Goal: Task Accomplishment & Management: Use online tool/utility

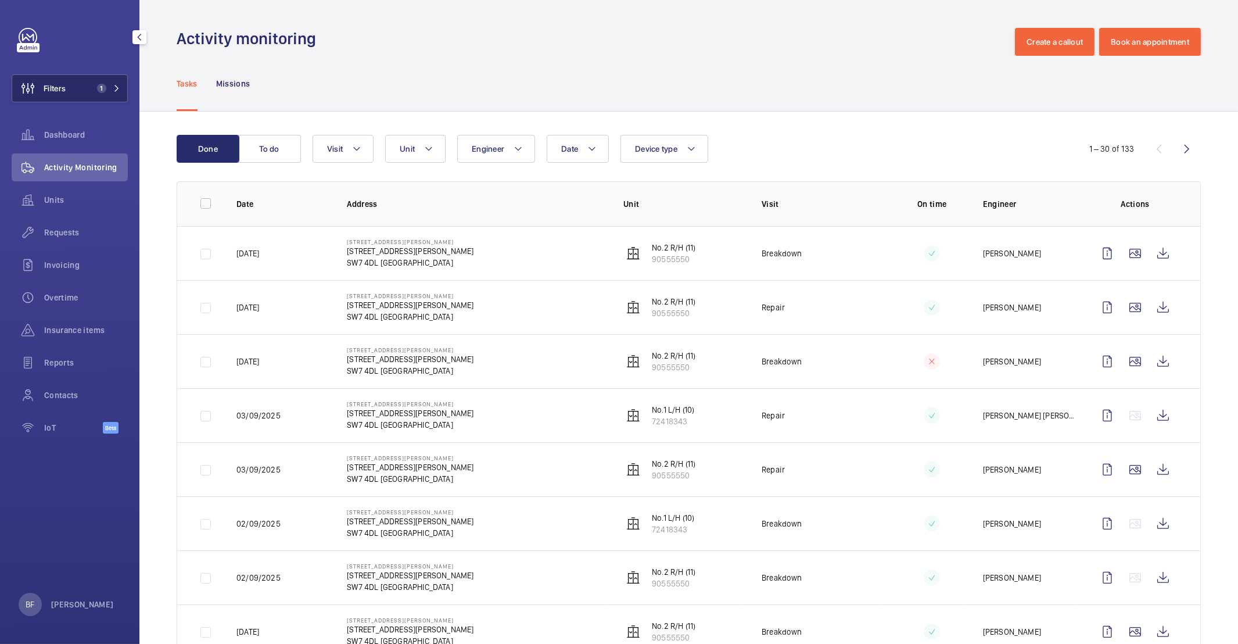
click at [119, 92] on span "1" at bounding box center [106, 88] width 28 height 9
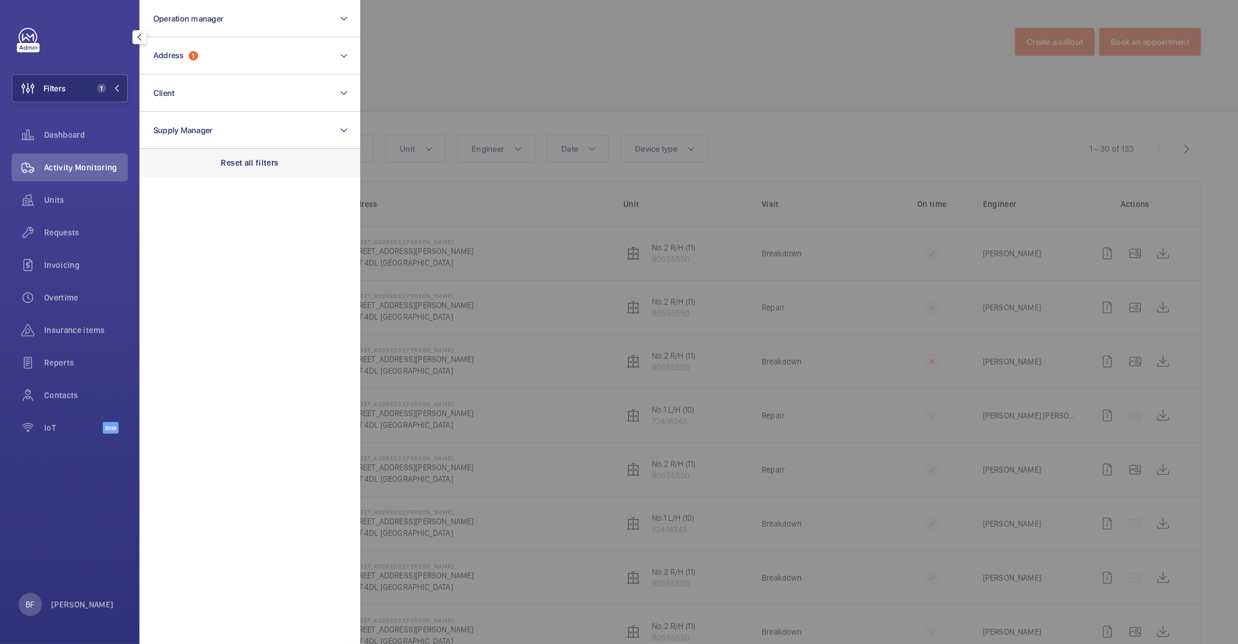
click at [229, 161] on p "Reset all filters" at bounding box center [249, 163] width 57 height 12
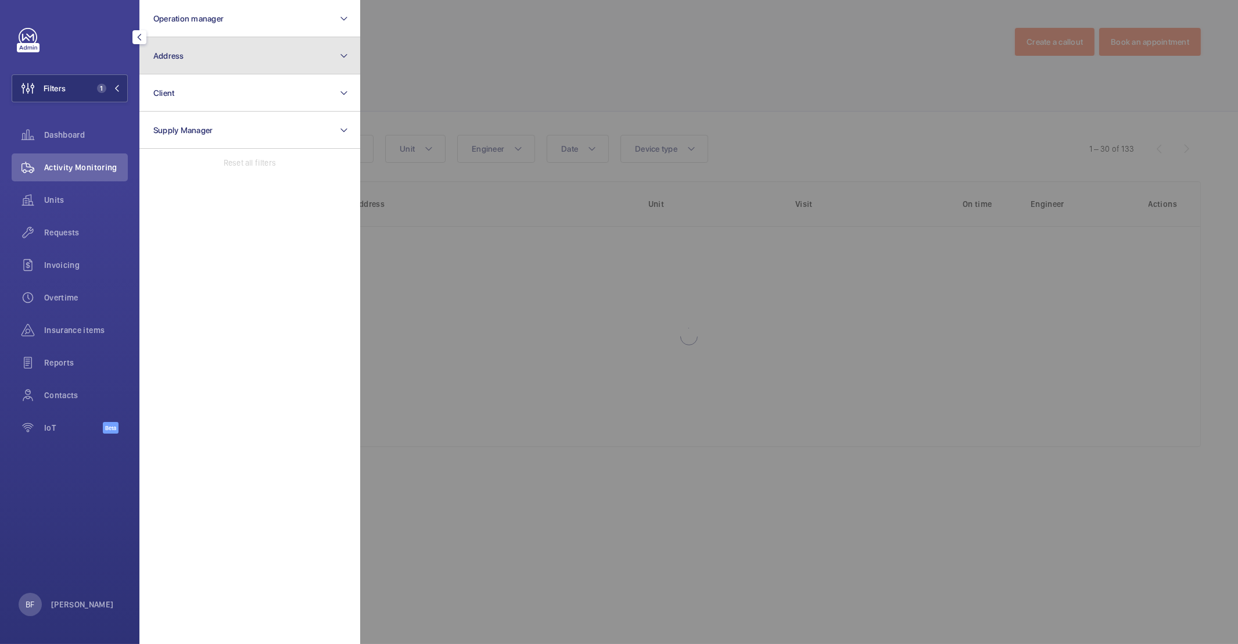
click at [230, 62] on button "Address" at bounding box center [249, 55] width 221 height 37
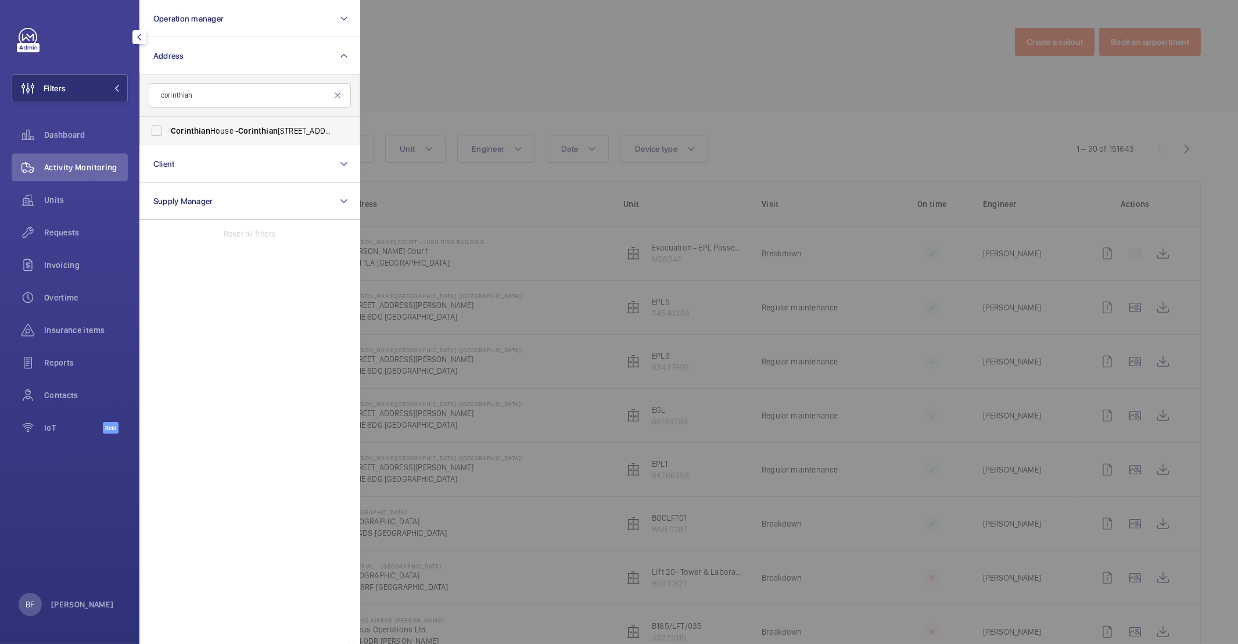
type input "corinthian"
click at [241, 129] on span "Corinthian" at bounding box center [257, 130] width 39 height 9
click at [168, 129] on input "Corinthian [STREET_ADDRESS]" at bounding box center [156, 130] width 23 height 23
checkbox input "true"
click at [462, 82] on div at bounding box center [979, 322] width 1238 height 644
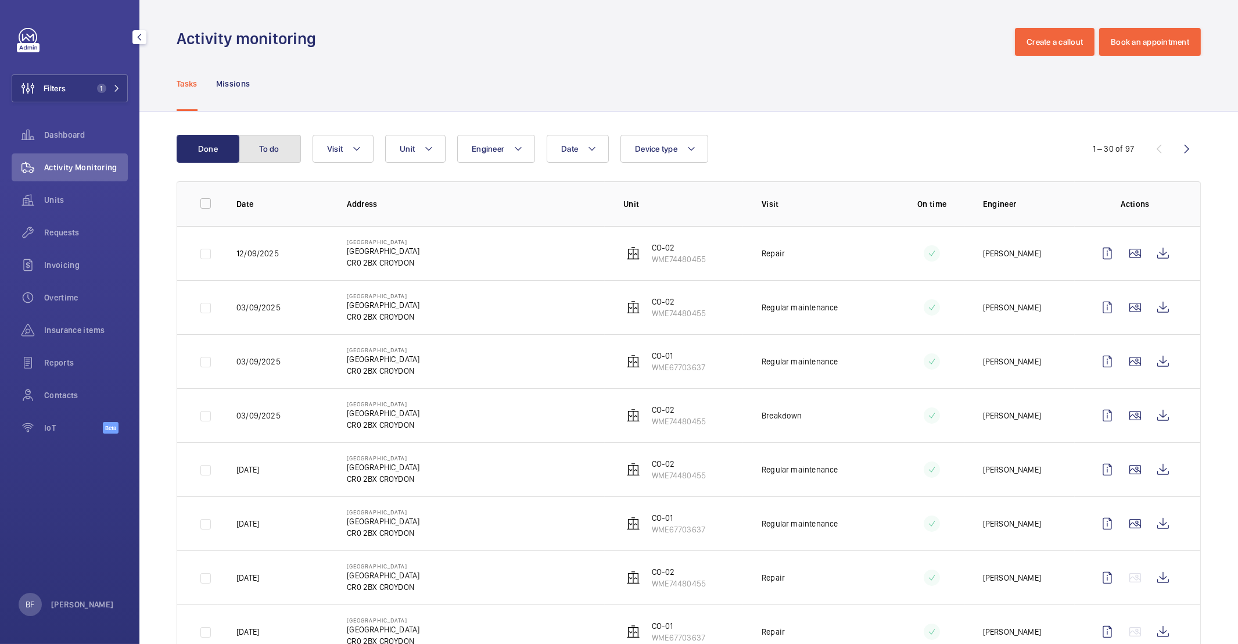
click at [288, 153] on button "To do" at bounding box center [269, 149] width 63 height 28
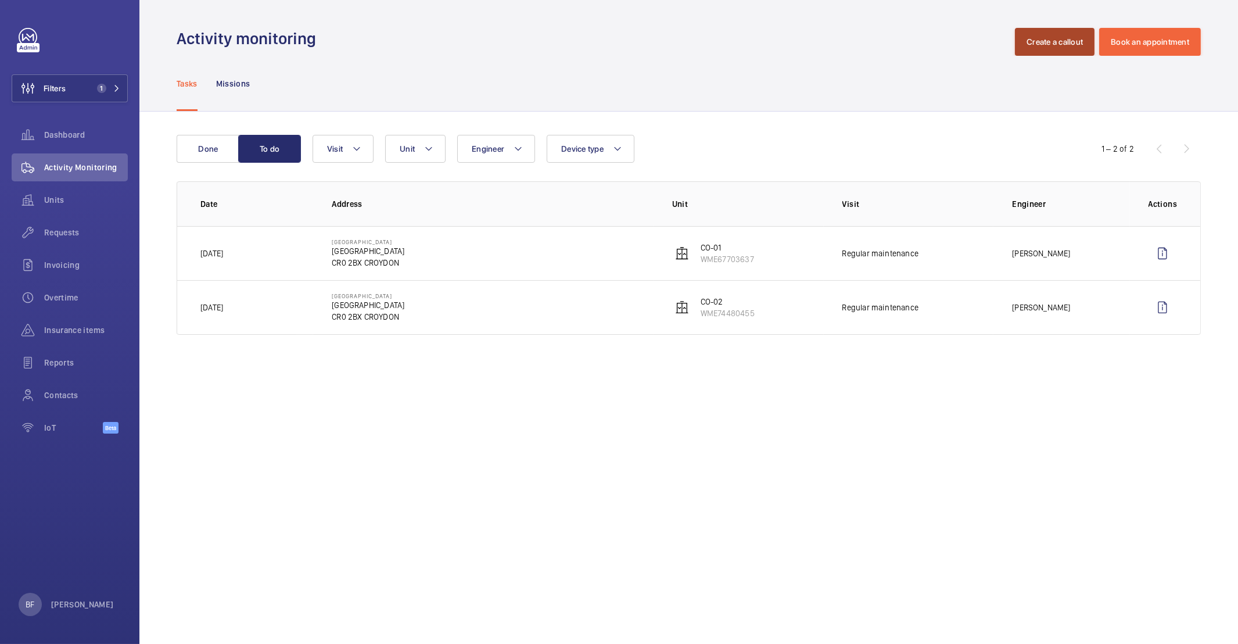
click at [1070, 42] on button "Create a callout" at bounding box center [1055, 42] width 80 height 28
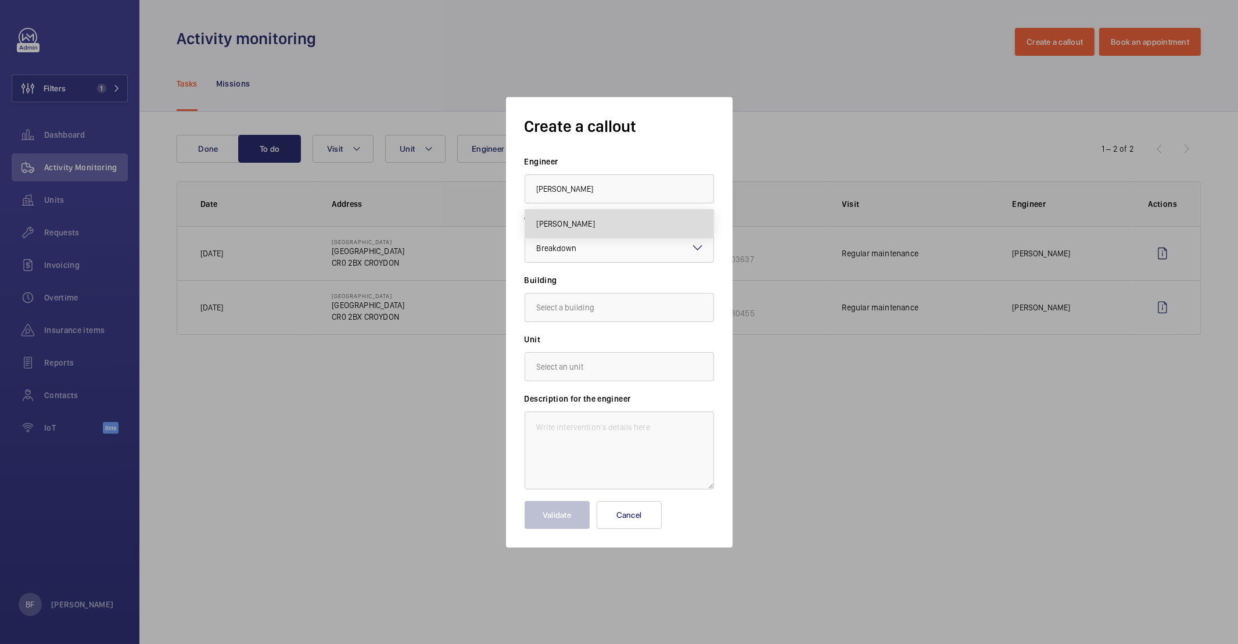
click at [622, 226] on mat-option "[PERSON_NAME]" at bounding box center [619, 224] width 188 height 28
type input "[PERSON_NAME]"
click at [580, 308] on input "text" at bounding box center [618, 307] width 189 height 29
click at [595, 345] on span "[STREET_ADDRESS]" at bounding box center [571, 342] width 69 height 12
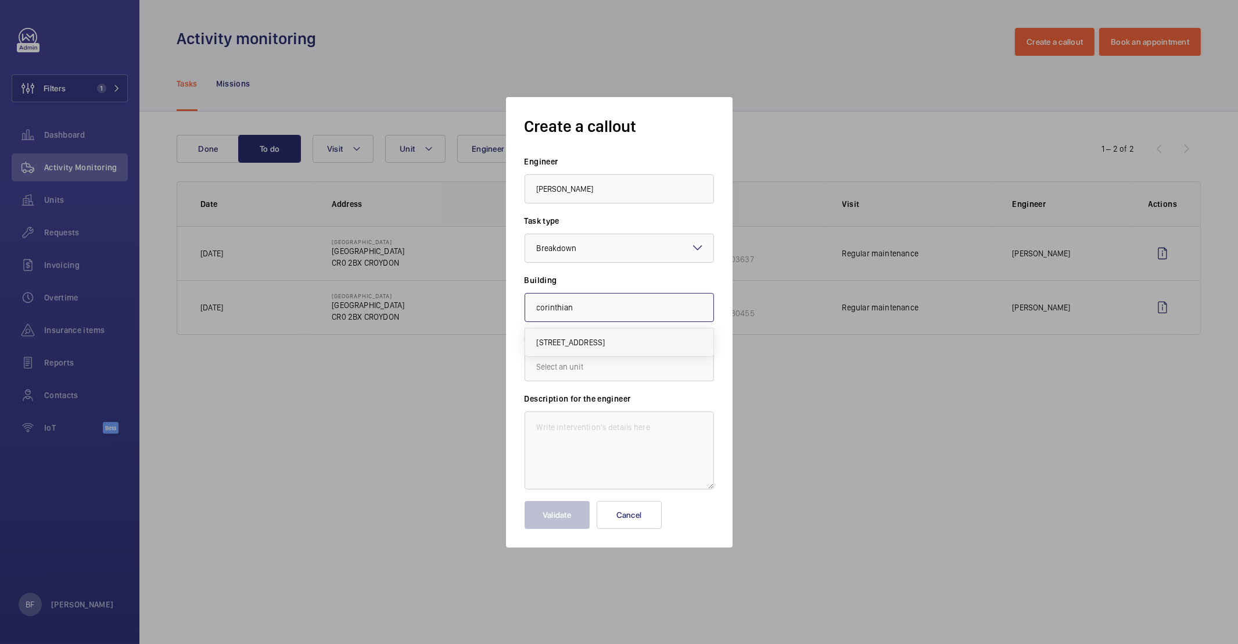
type input "[STREET_ADDRESS]"
click at [578, 375] on input "text" at bounding box center [618, 366] width 189 height 29
click at [651, 400] on mat-option "WME74480455 - CO-02" at bounding box center [619, 401] width 188 height 28
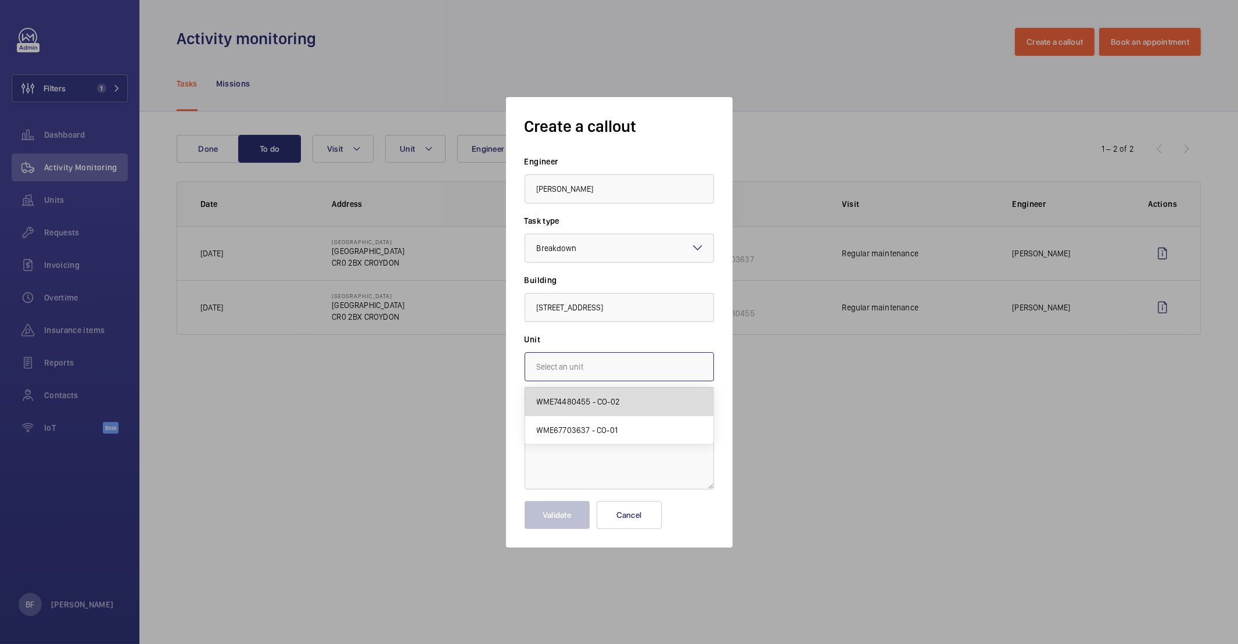
type input "WME74480455 - CO-02"
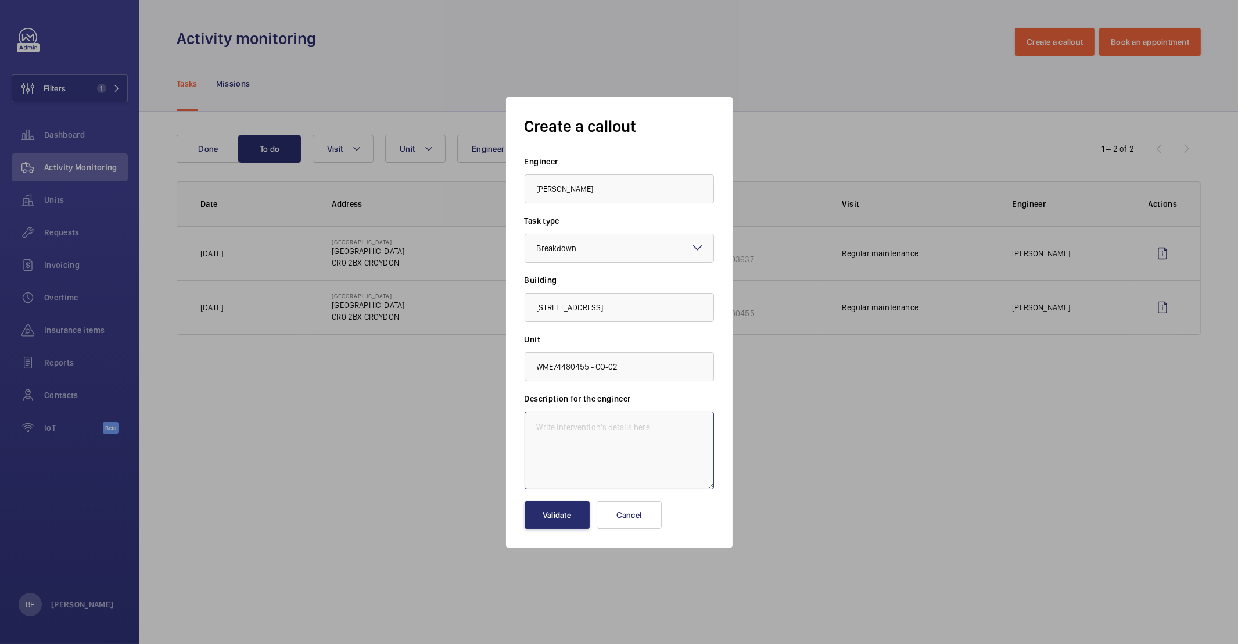
click at [662, 451] on textarea at bounding box center [618, 450] width 189 height 78
paste textarea "Lift No.2 appears to have an issue-the button for level 3 seems to be stuck. It…"
click at [531, 461] on textarea "Lift No.2 appears to have an issue-the button for level 3 seems to be stuck. It…" at bounding box center [618, 450] width 189 height 78
click at [626, 470] on textarea "Lift No.2 appears to have an issue-the button for level 3 seems to be stuck. It…" at bounding box center [618, 450] width 189 height 78
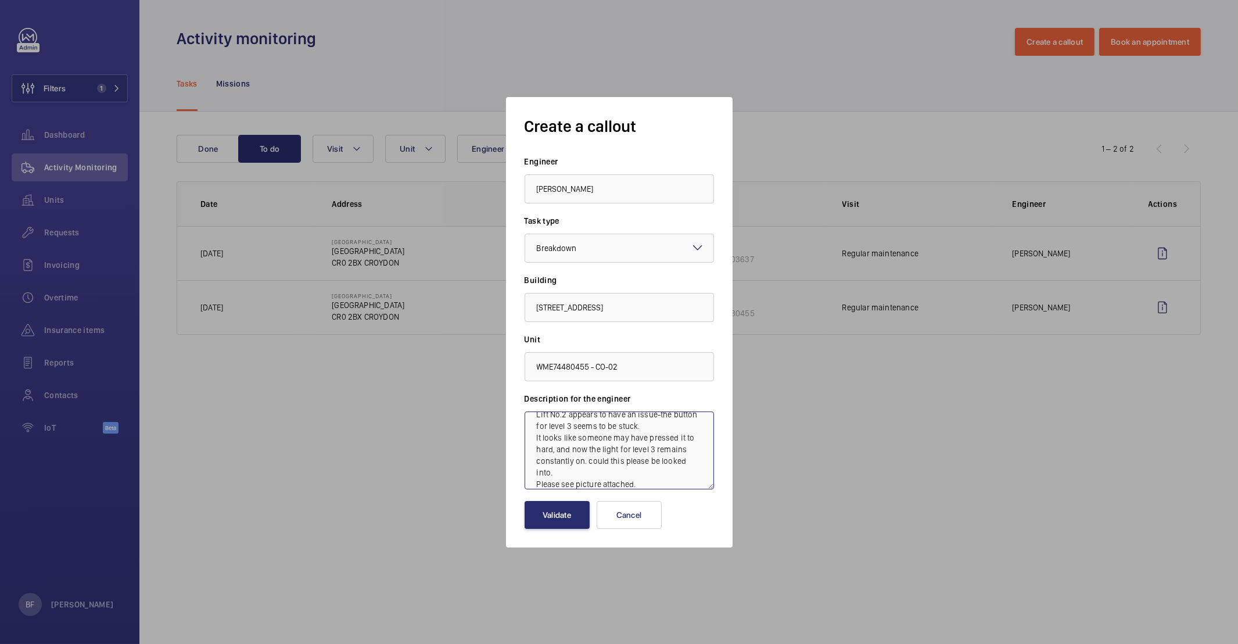
drag, startPoint x: 648, startPoint y: 483, endPoint x: 529, endPoint y: 484, distance: 119.1
click at [529, 484] on textarea "Lift No.2 appears to have an issue-the button for level 3 seems to be stuck. It…" at bounding box center [618, 450] width 189 height 78
drag, startPoint x: 573, startPoint y: 475, endPoint x: 591, endPoint y: 465, distance: 19.7
click at [591, 465] on textarea "Lift No.2 appears to have an issue-the button for level 3 seems to be stuck. It…" at bounding box center [618, 450] width 189 height 78
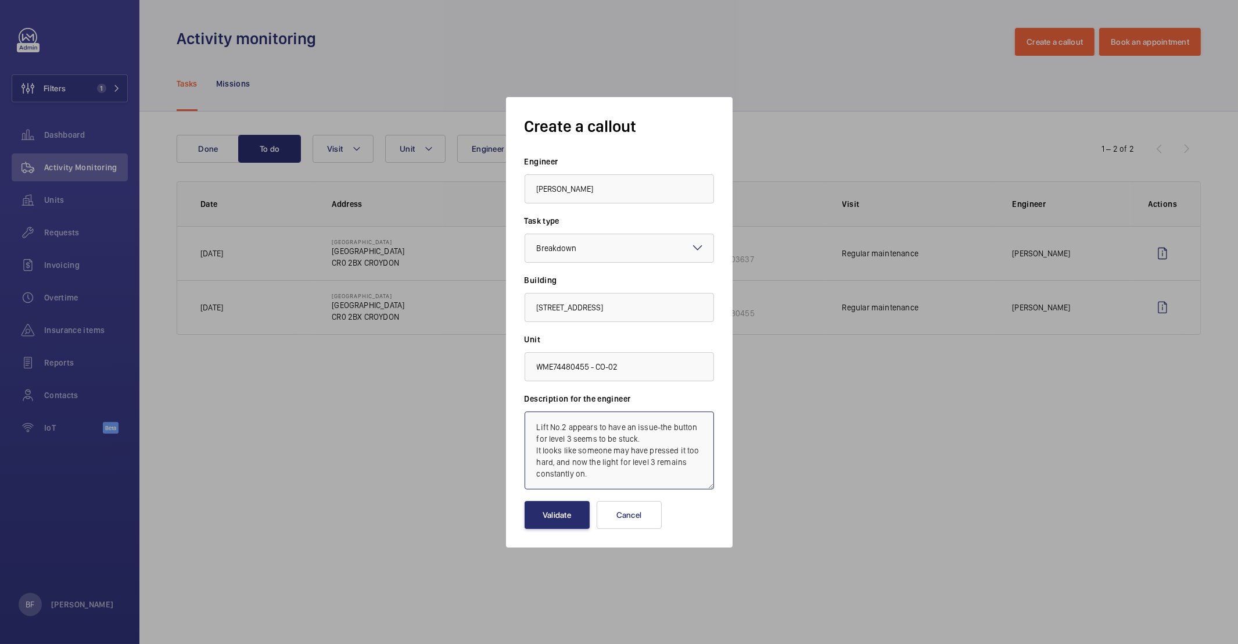
click at [529, 438] on textarea "Lift No.2 appears to have an issue-the button for level 3 seems to be stuck. It…" at bounding box center [618, 450] width 189 height 78
click at [537, 428] on textarea "Lift No.2 appears to have an issue-the button for level 3 seems to be stuck. It…" at bounding box center [618, 450] width 189 height 78
paste textarea "Job #354984"
type textarea "Job #354984 - Lift No.2 appears to have an issue-the button for level 3 seems t…"
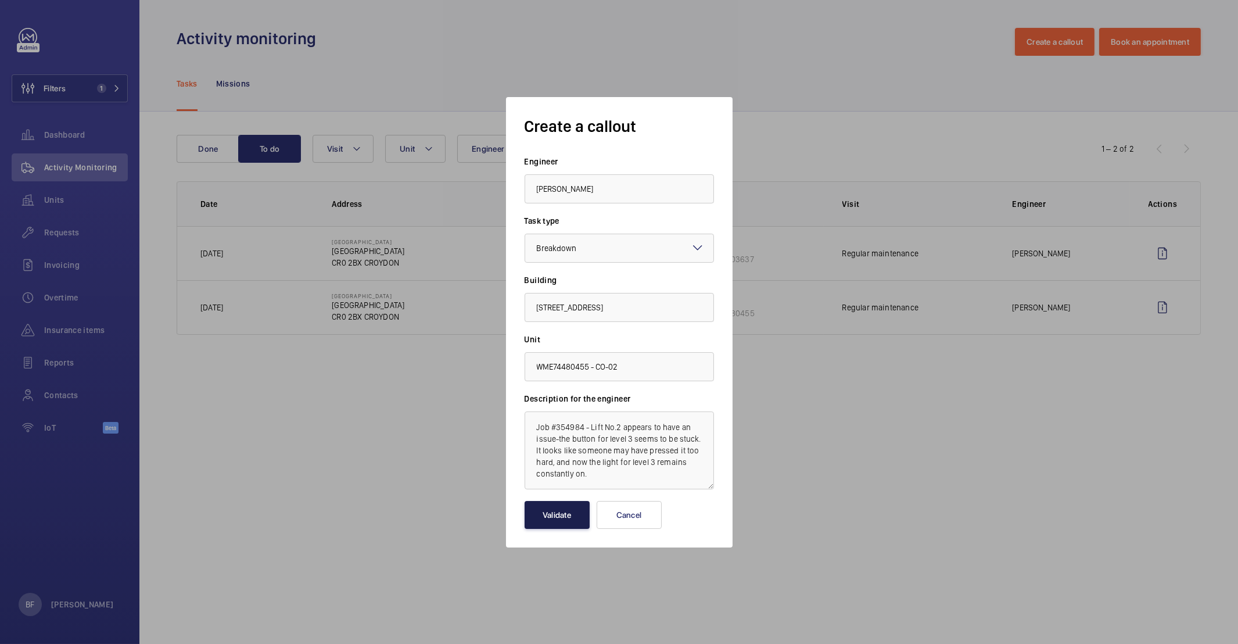
click at [584, 511] on button "Validate" at bounding box center [556, 515] width 65 height 28
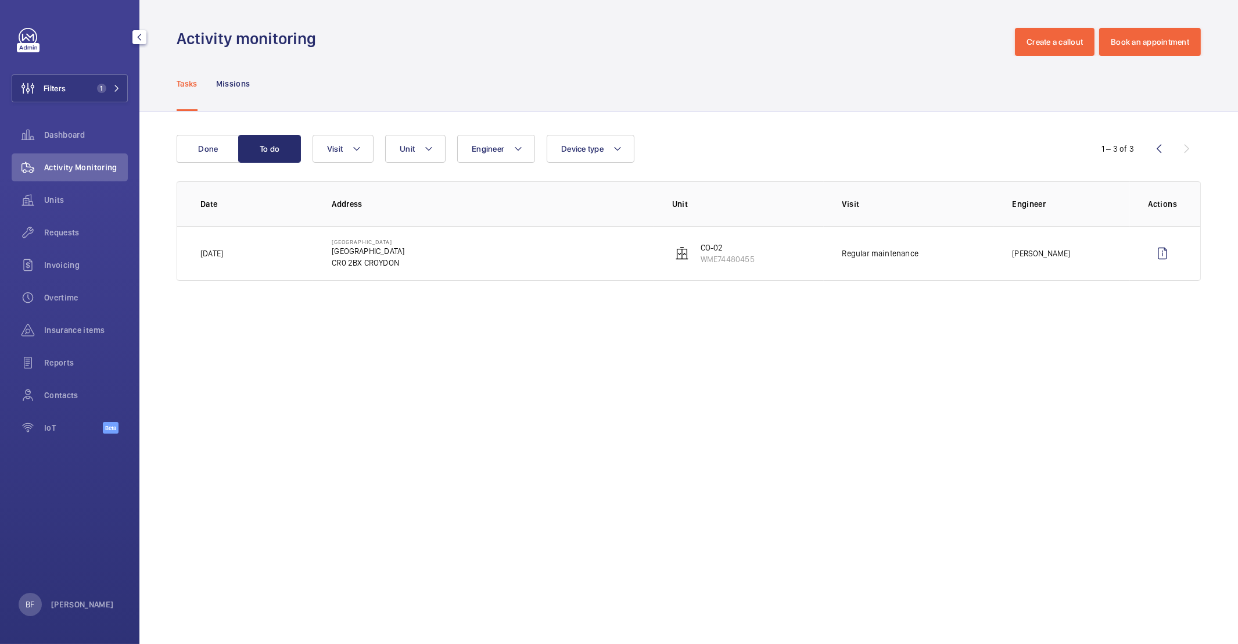
click at [88, 103] on div "Filters 1 Dashboard Activity Monitoring Units Requests Invoicing Overtime Insur…" at bounding box center [70, 237] width 116 height 418
click at [106, 73] on div "Filters 1 Dashboard Activity Monitoring Units Requests Invoicing Overtime Insur…" at bounding box center [70, 237] width 116 height 418
click at [114, 90] on mat-icon at bounding box center [116, 88] width 7 height 7
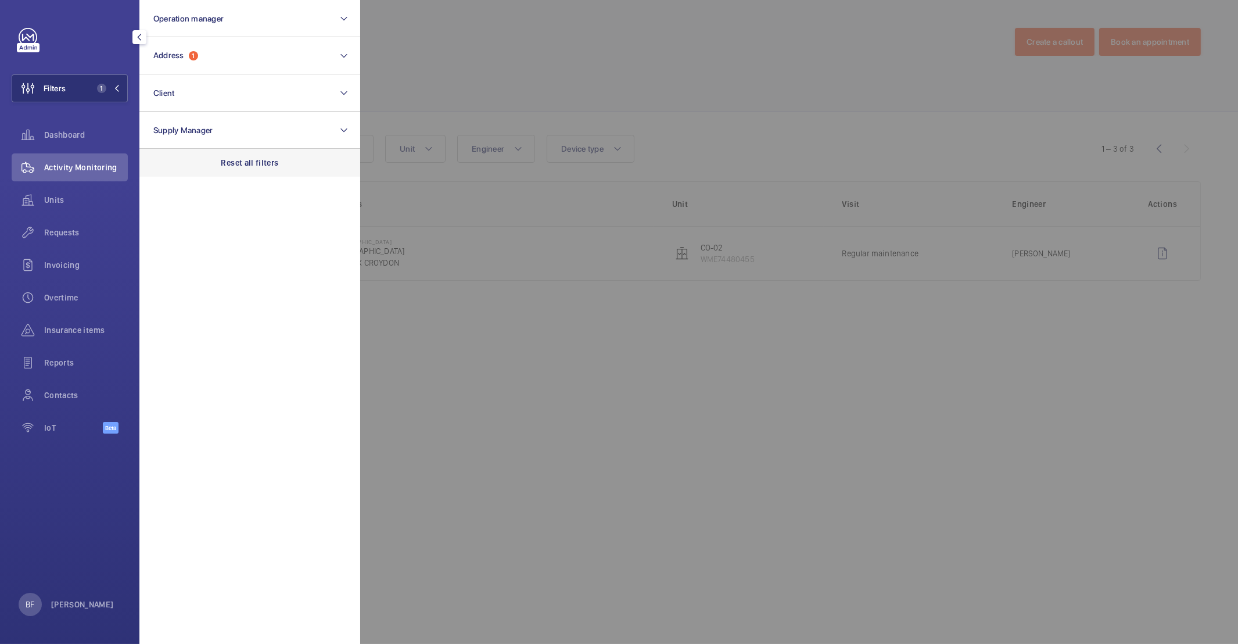
click at [283, 173] on div "Reset all filters" at bounding box center [249, 163] width 221 height 28
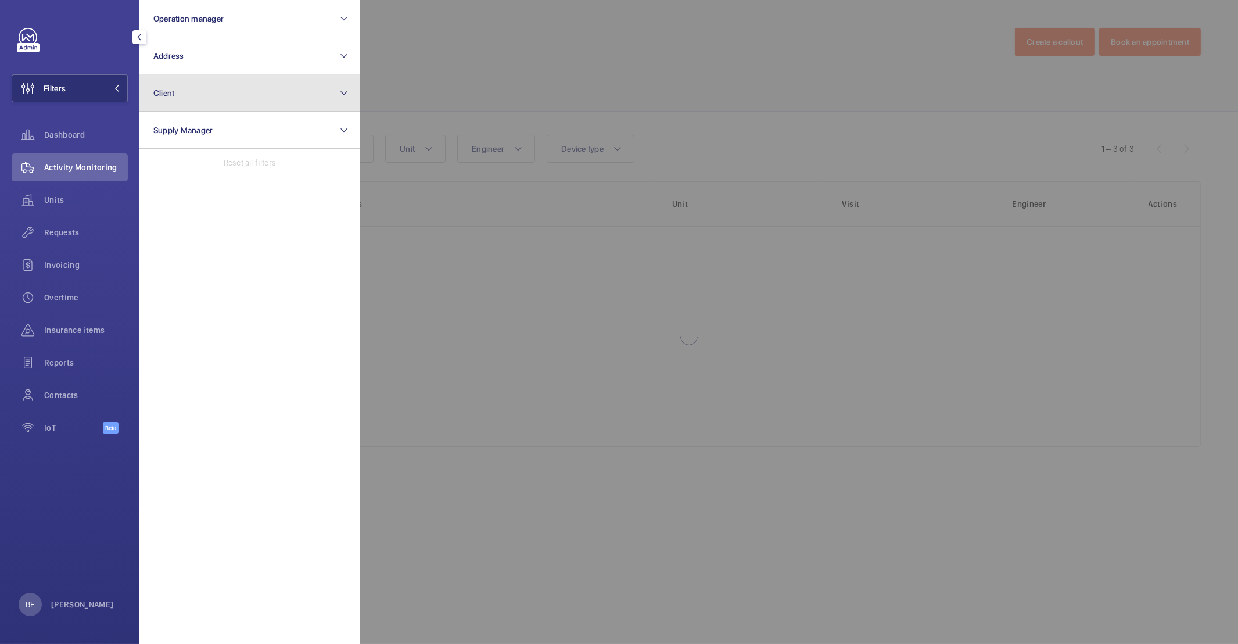
click at [221, 96] on button "Client" at bounding box center [249, 92] width 221 height 37
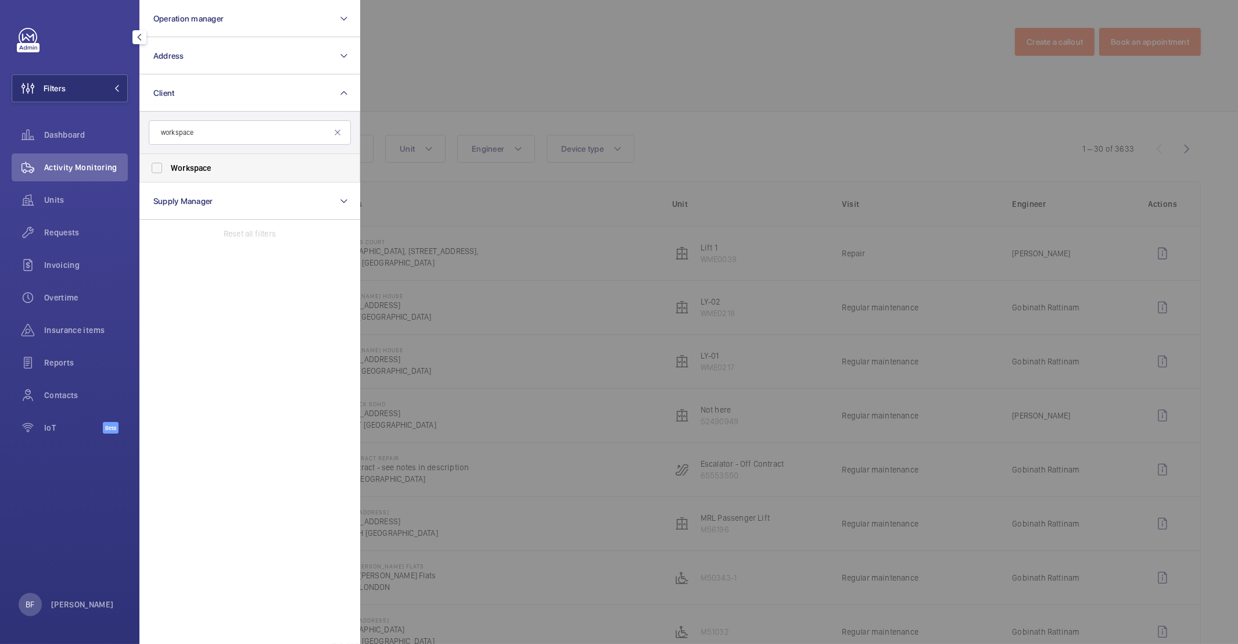
type input "workspace"
click at [198, 175] on label "Workspace" at bounding box center [241, 168] width 202 height 28
click at [168, 175] on input "Workspace" at bounding box center [156, 167] width 23 height 23
checkbox input "true"
click at [618, 180] on div at bounding box center [979, 322] width 1238 height 644
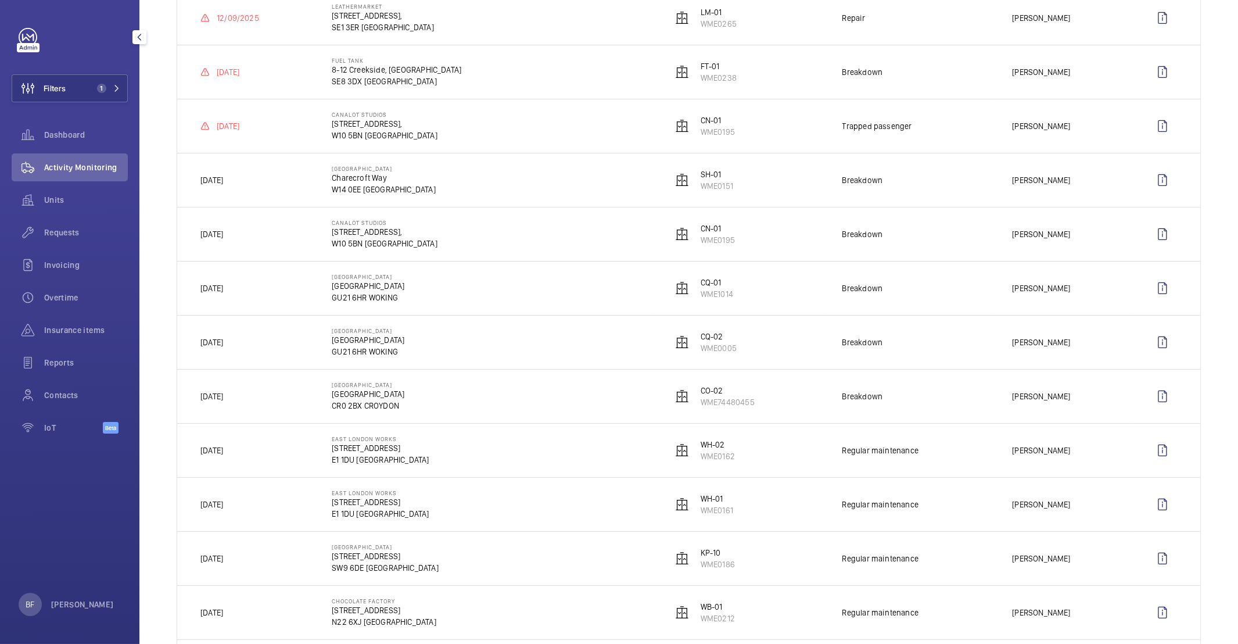
scroll to position [556, 0]
click at [90, 88] on button "Filters 1" at bounding box center [70, 88] width 116 height 28
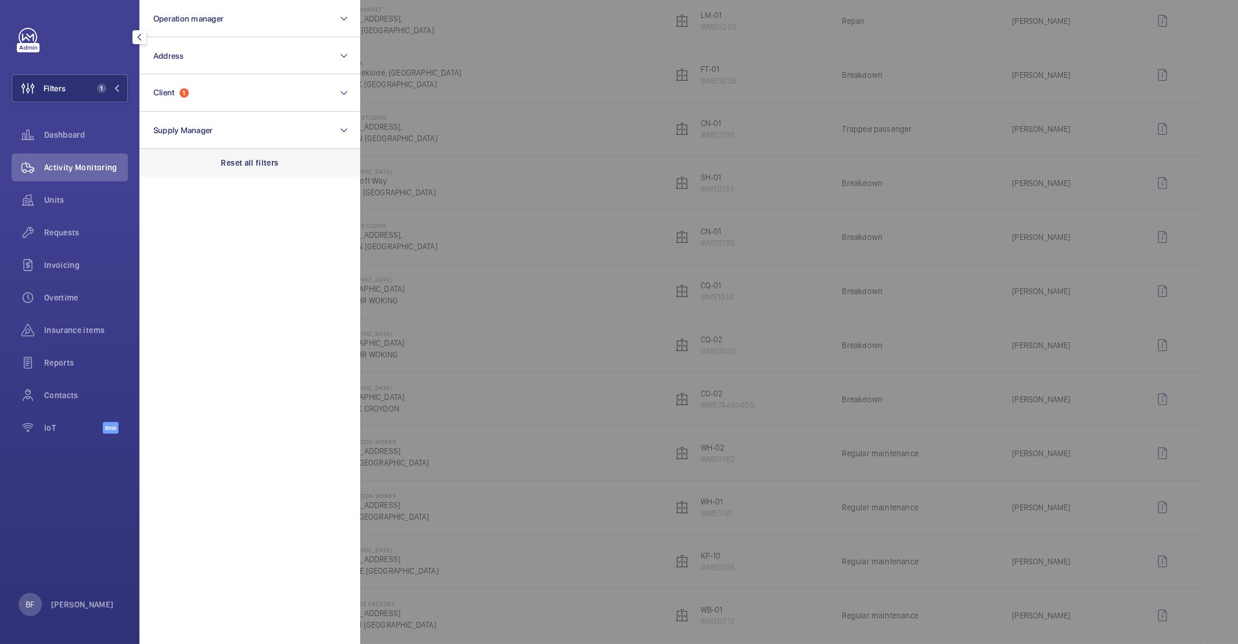
click at [241, 159] on p "Reset all filters" at bounding box center [249, 163] width 57 height 12
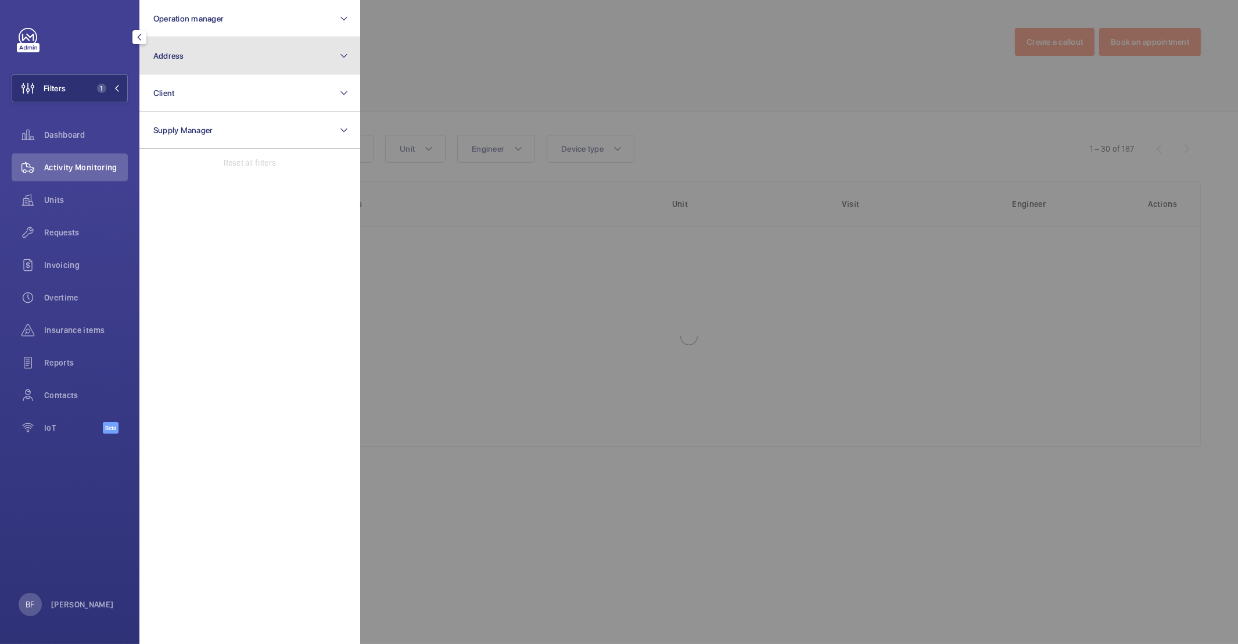
click at [222, 57] on button "Address" at bounding box center [249, 55] width 221 height 37
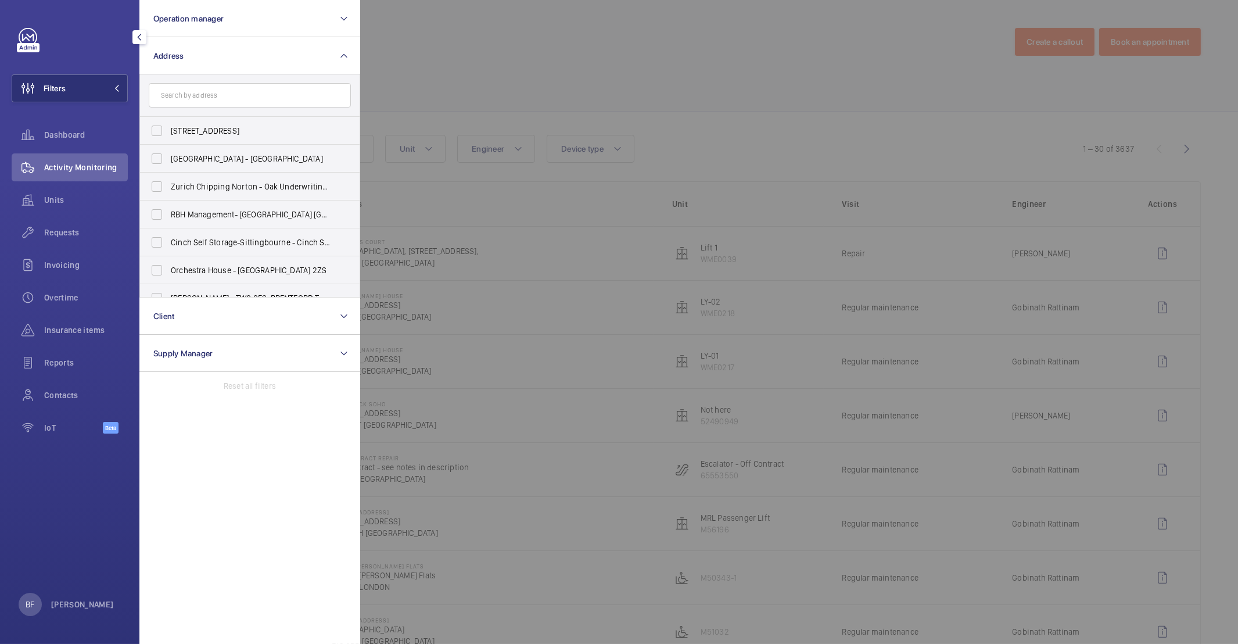
click at [217, 95] on input "text" at bounding box center [250, 95] width 202 height 24
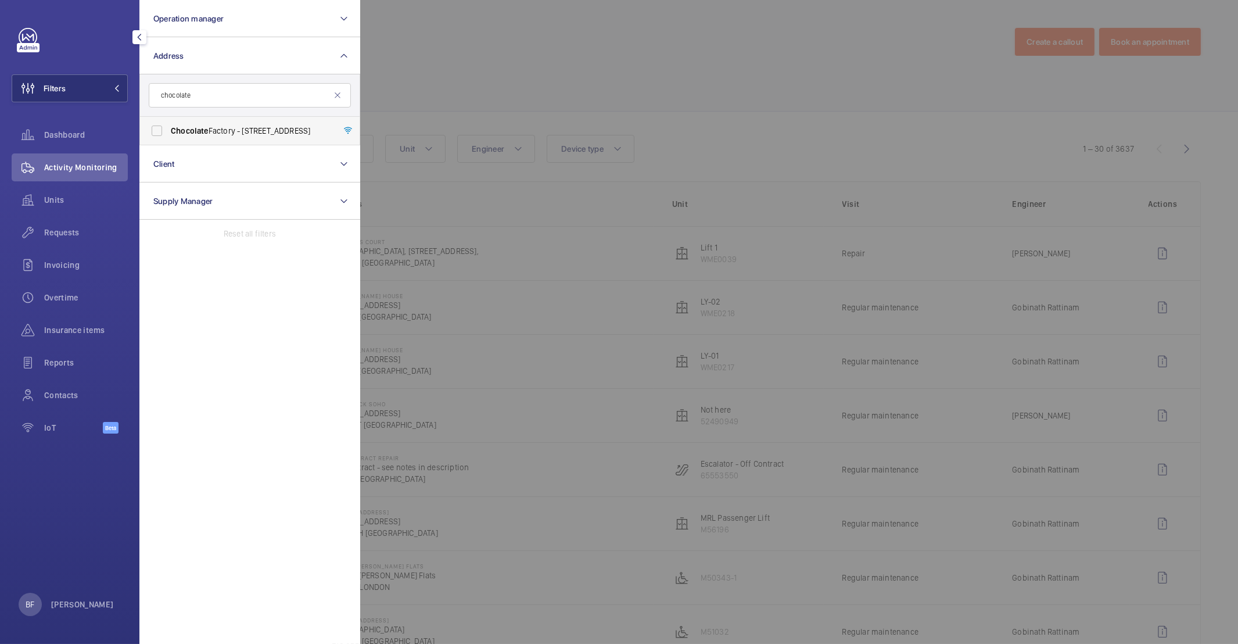
type input "chocolate"
click at [220, 131] on span "Chocolate Factory - [STREET_ADDRESS]" at bounding box center [251, 131] width 160 height 12
click at [168, 131] on input "Chocolate Factory - [STREET_ADDRESS]" at bounding box center [156, 130] width 23 height 23
checkbox input "true"
click at [577, 69] on div at bounding box center [979, 322] width 1238 height 644
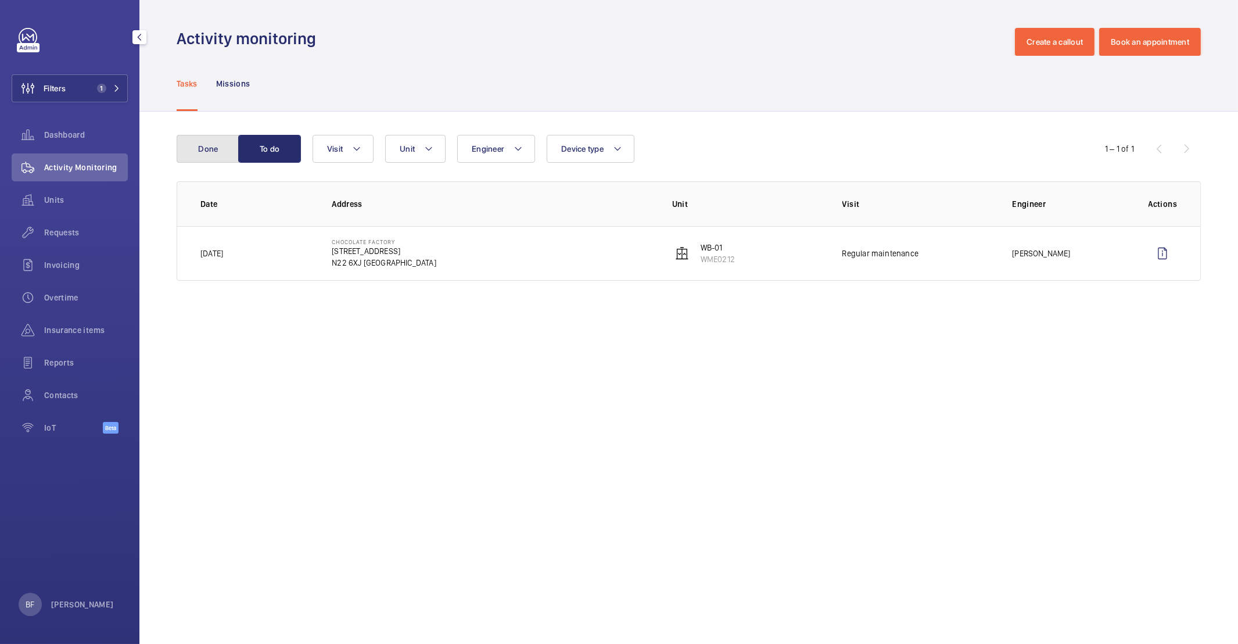
click at [215, 158] on button "Done" at bounding box center [208, 149] width 63 height 28
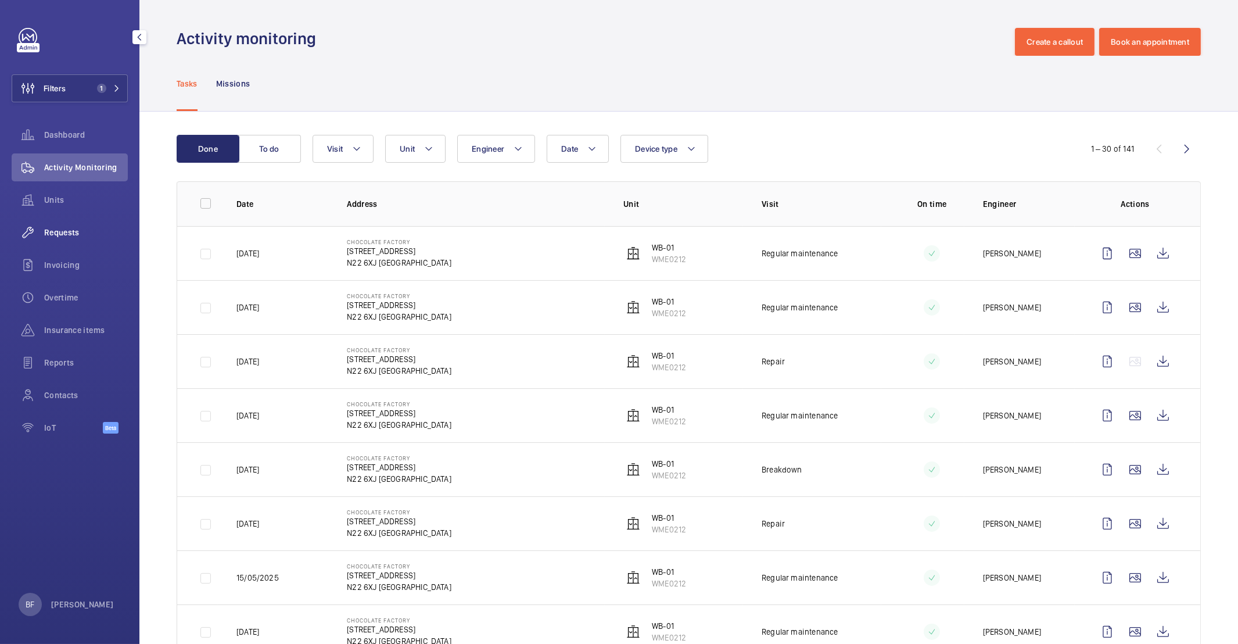
click at [69, 231] on span "Requests" at bounding box center [86, 233] width 84 height 12
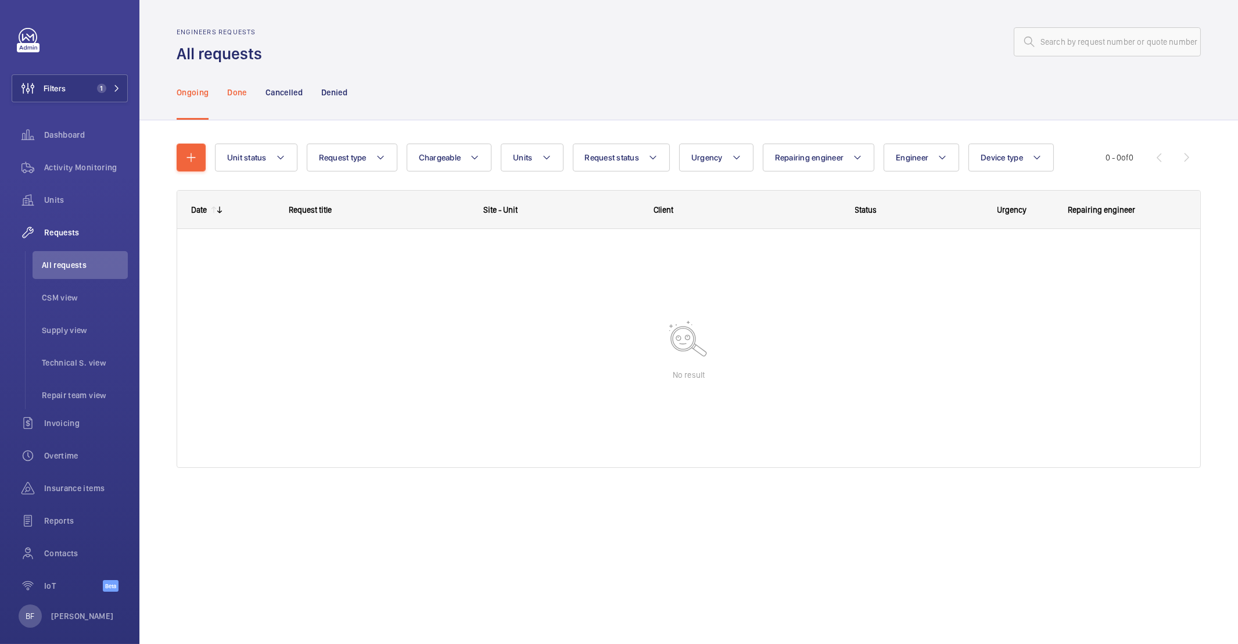
click at [233, 95] on p "Done" at bounding box center [236, 93] width 19 height 12
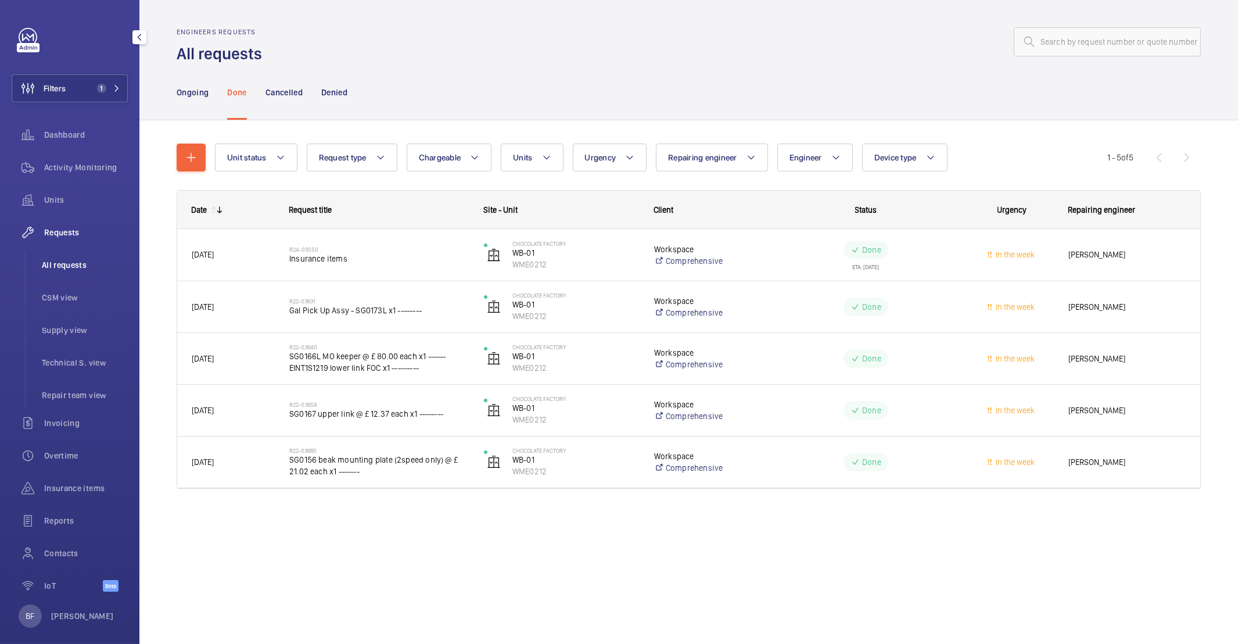
click at [61, 266] on span "All requests" at bounding box center [85, 265] width 86 height 12
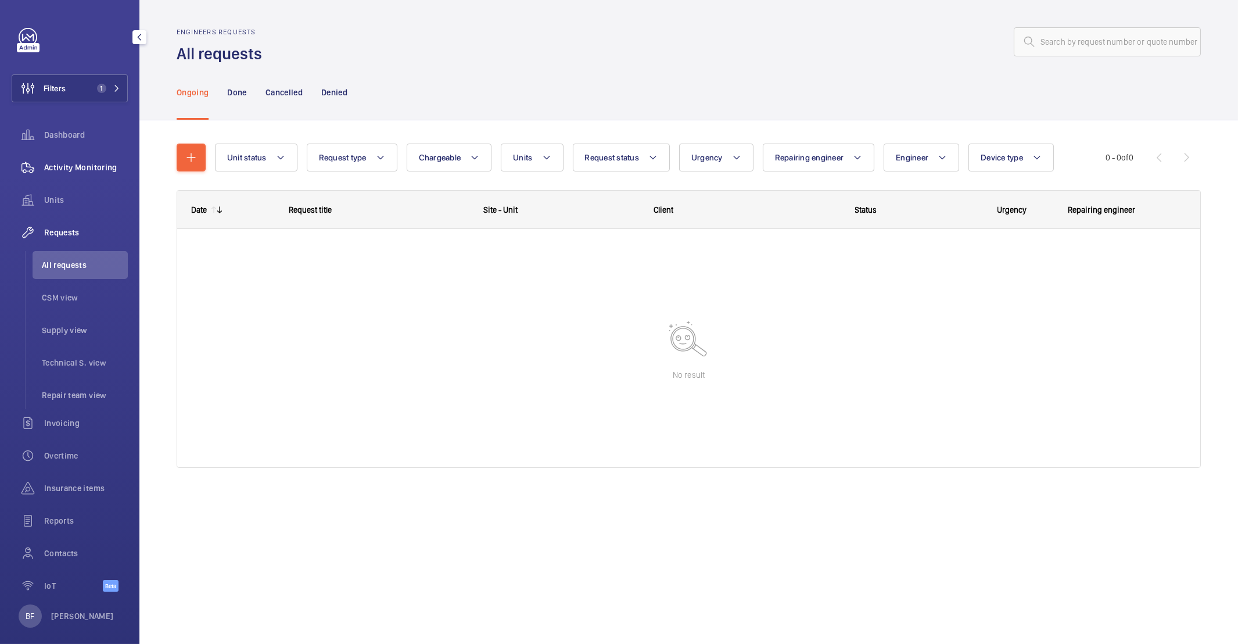
click at [76, 167] on span "Activity Monitoring" at bounding box center [86, 167] width 84 height 12
